Goal: Task Accomplishment & Management: Use online tool/utility

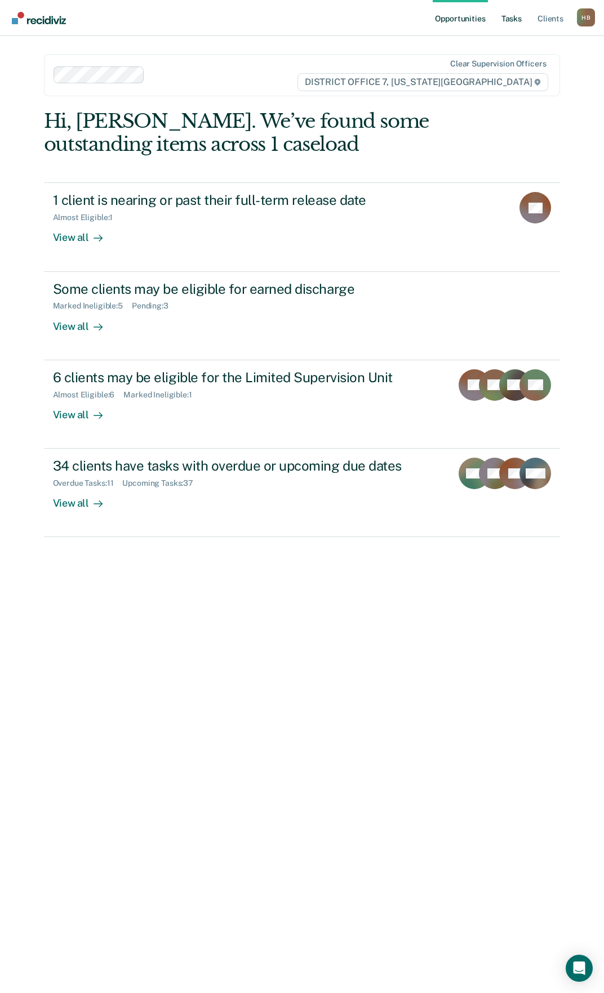
click at [519, 24] on link "Tasks" at bounding box center [511, 18] width 25 height 36
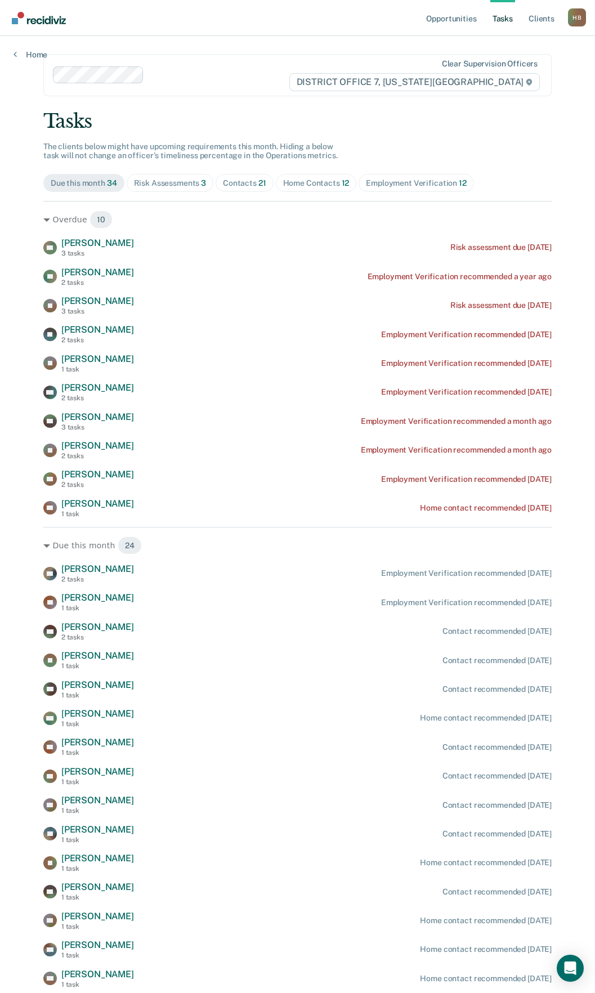
click at [155, 183] on div "Risk Assessments 3" at bounding box center [170, 183] width 73 height 10
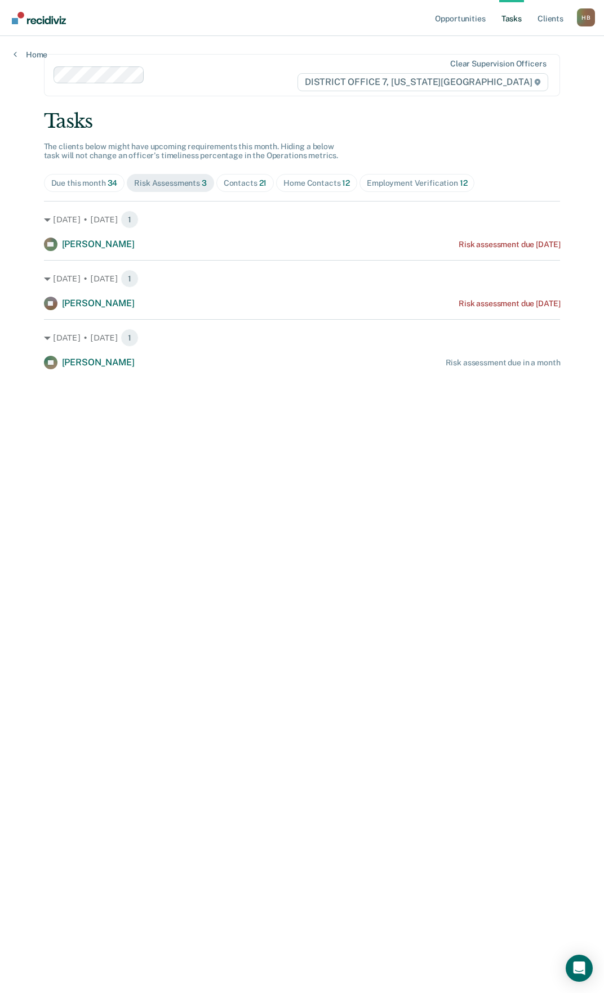
click at [251, 185] on div "Contacts 21" at bounding box center [245, 183] width 43 height 10
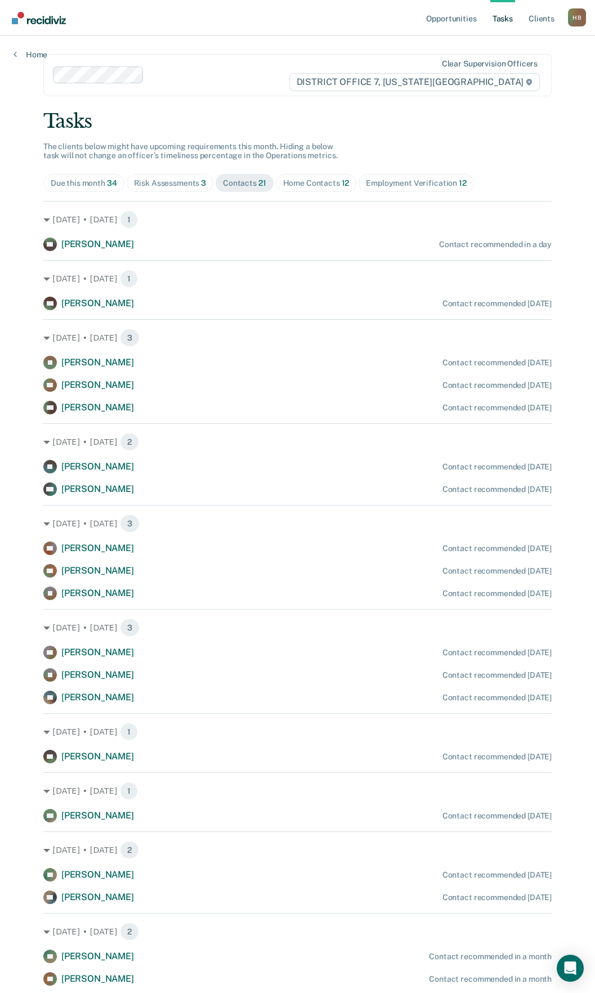
click at [322, 184] on div "Home Contacts 12" at bounding box center [316, 183] width 66 height 10
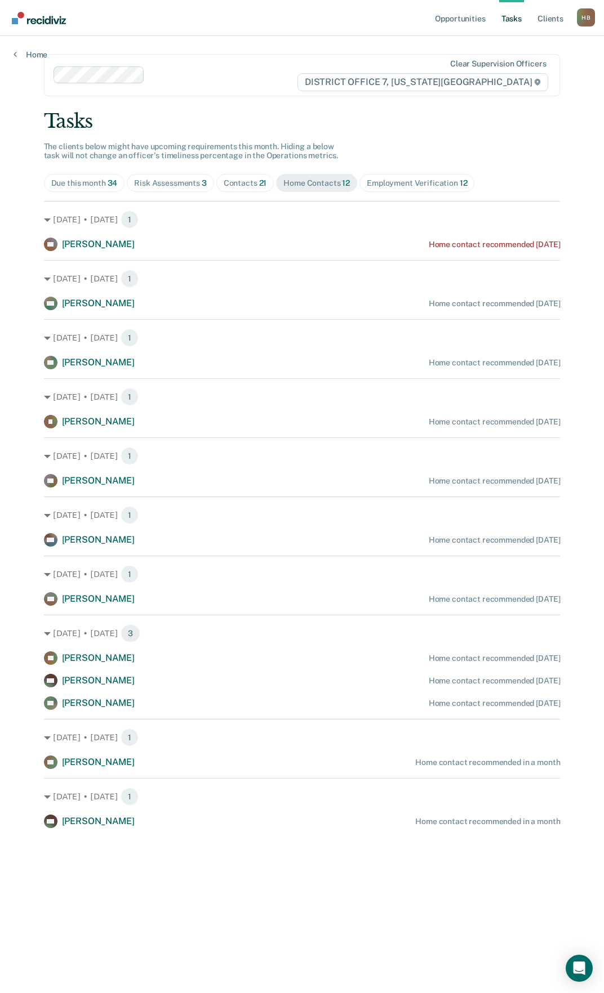
click at [420, 184] on div "Employment Verification 12" at bounding box center [417, 183] width 100 height 10
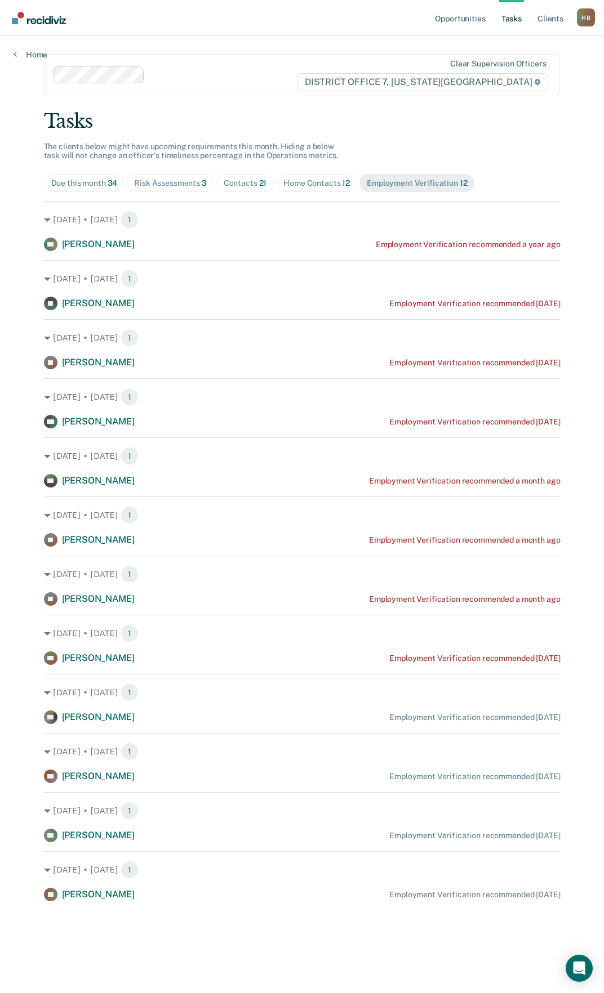
click at [337, 187] on div "Home Contacts 12" at bounding box center [316, 183] width 66 height 10
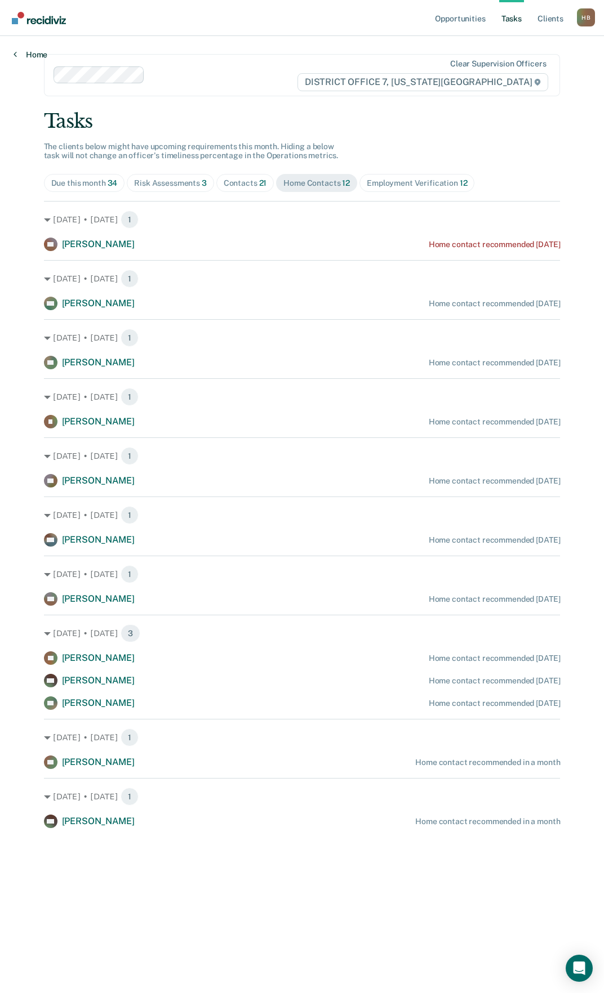
click at [20, 56] on link "Home" at bounding box center [31, 55] width 34 height 10
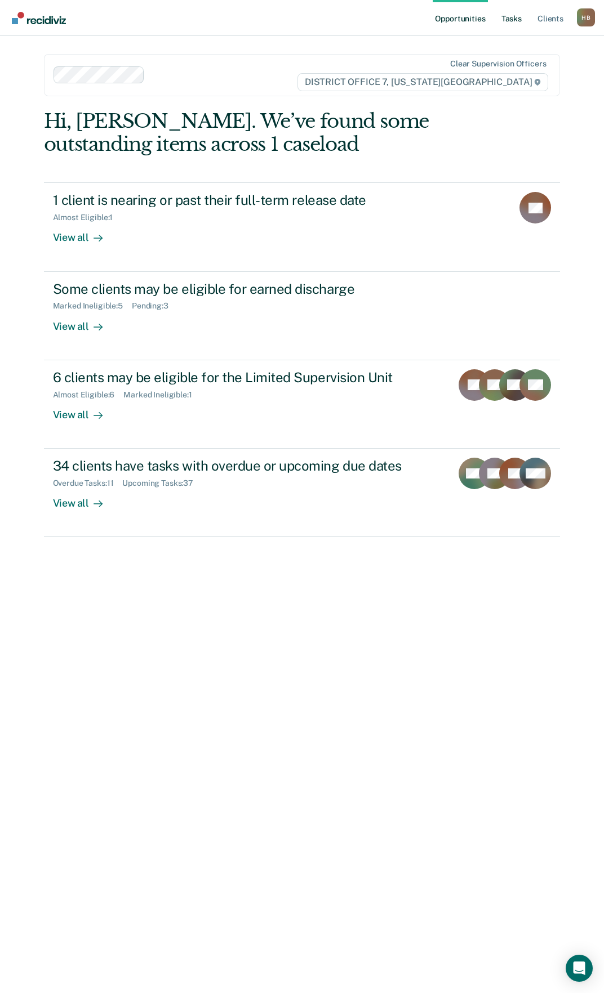
click at [508, 14] on link "Tasks" at bounding box center [511, 18] width 25 height 36
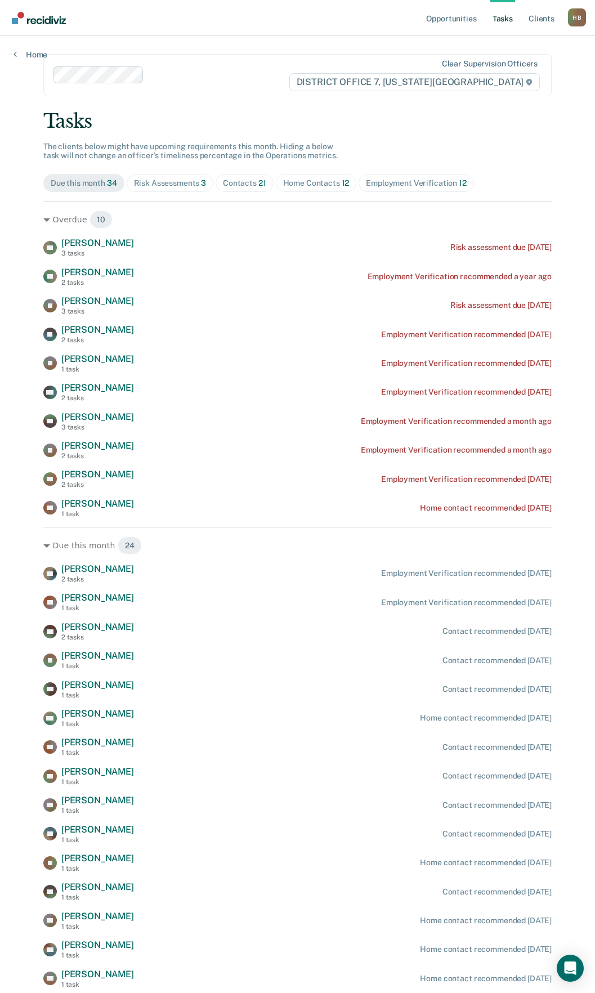
click at [342, 183] on span "12" at bounding box center [346, 182] width 8 height 9
